Goal: Task Accomplishment & Management: Manage account settings

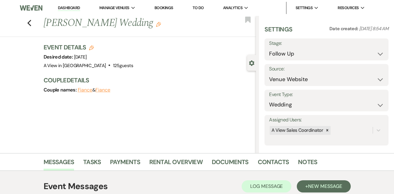
select select "9"
select select "5"
click at [66, 9] on link "Dashboard" at bounding box center [69, 8] width 22 height 6
select select "9"
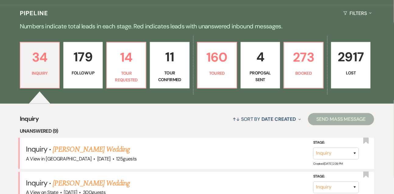
scroll to position [134, 0]
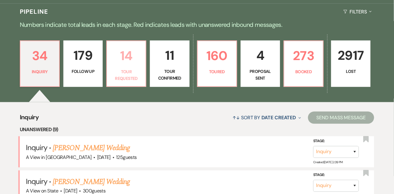
click at [142, 66] on p "14" at bounding box center [126, 55] width 31 height 20
select select "2"
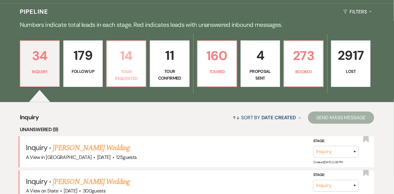
select select "2"
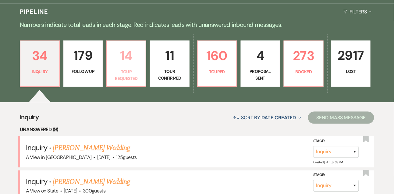
select select "2"
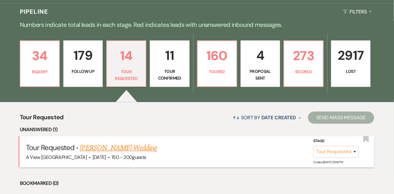
click at [133, 152] on link "[PERSON_NAME] Wedding" at bounding box center [118, 147] width 77 height 11
select select "2"
select select "5"
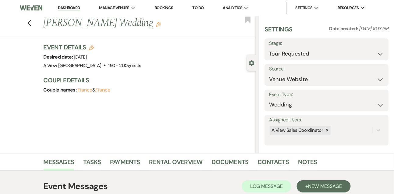
click at [66, 10] on link "Dashboard" at bounding box center [69, 8] width 22 height 6
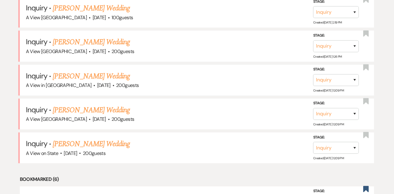
scroll to position [410, 0]
